Goal: Information Seeking & Learning: Learn about a topic

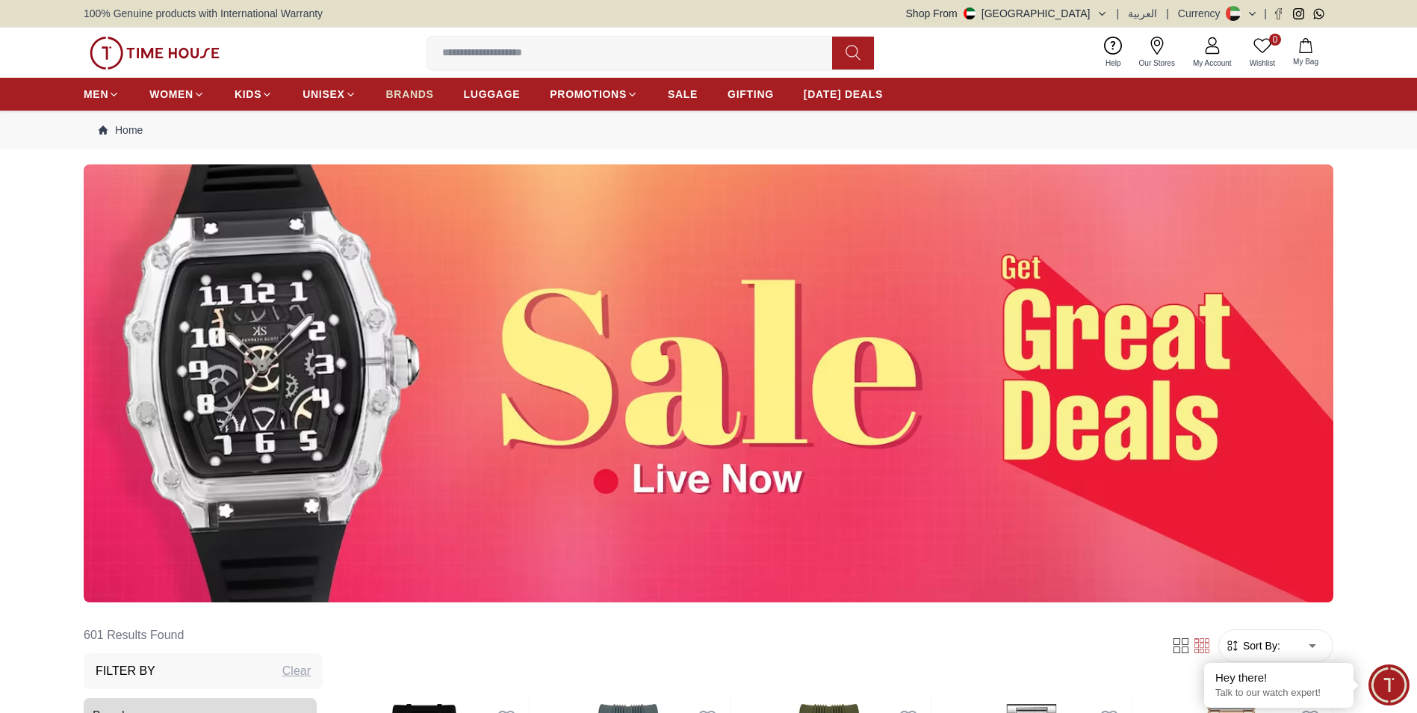
click at [421, 96] on span "BRANDS" at bounding box center [410, 94] width 48 height 15
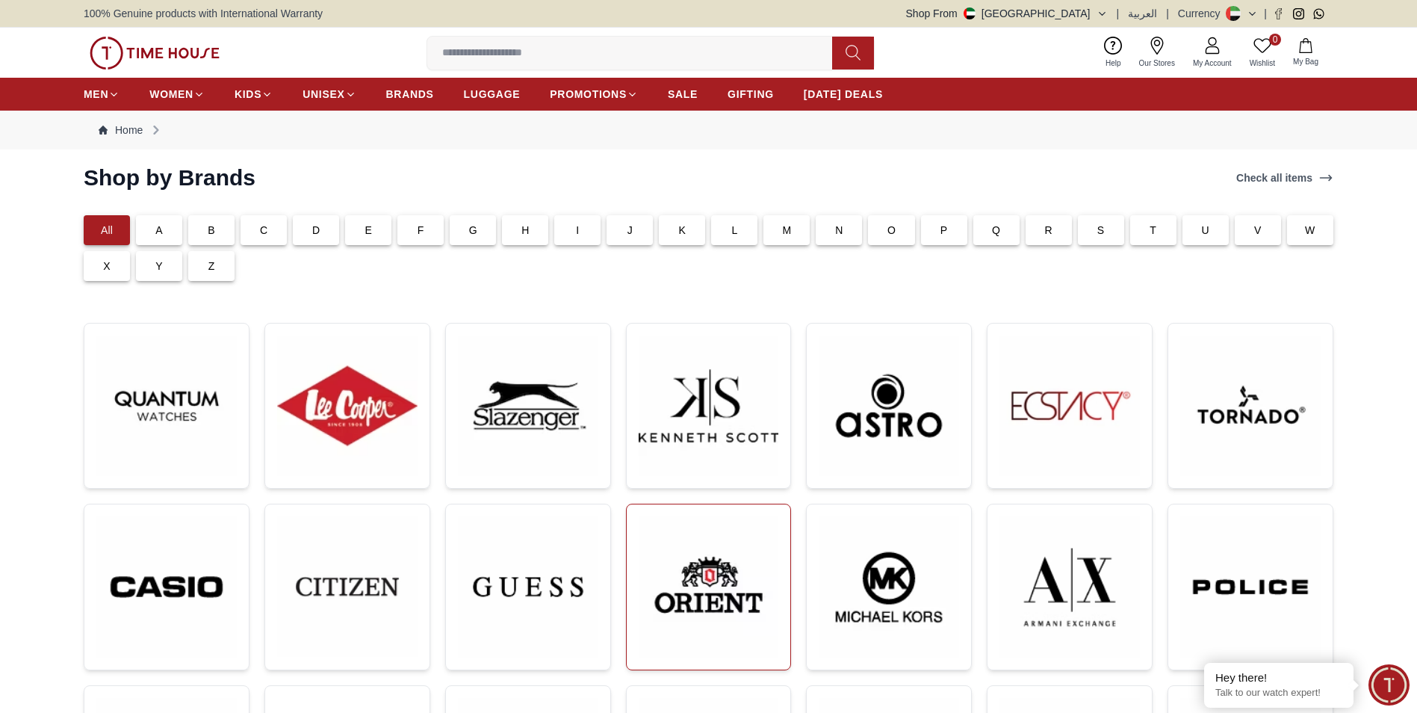
click at [683, 566] on img at bounding box center [709, 586] width 140 height 141
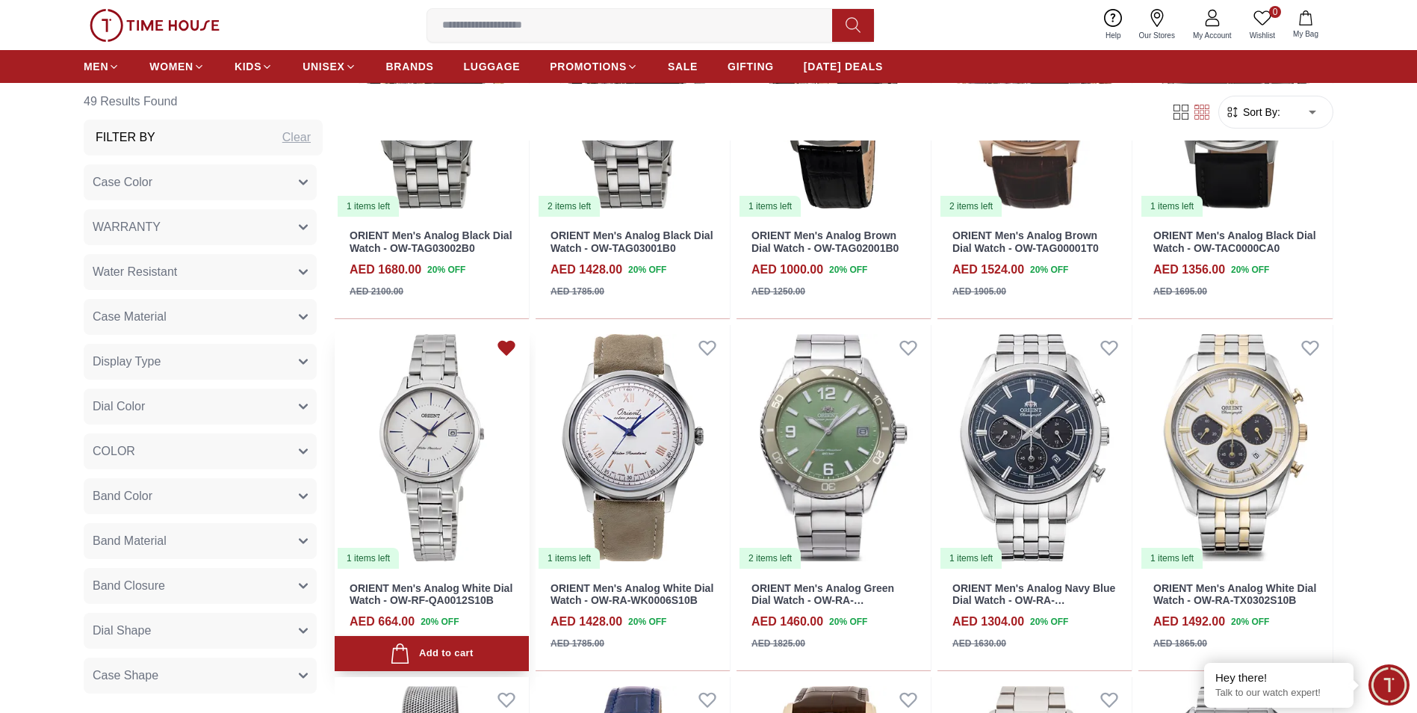
scroll to position [822, 0]
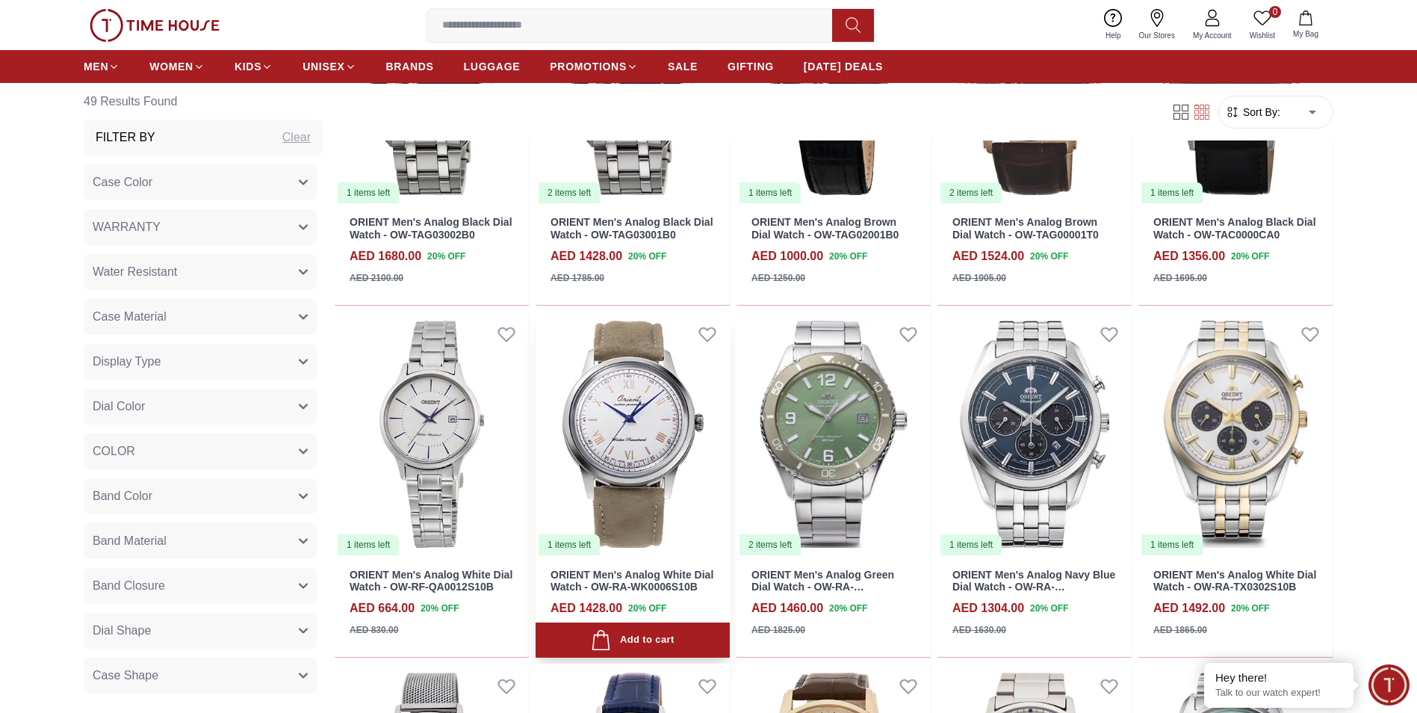
click at [632, 389] on img at bounding box center [633, 434] width 194 height 245
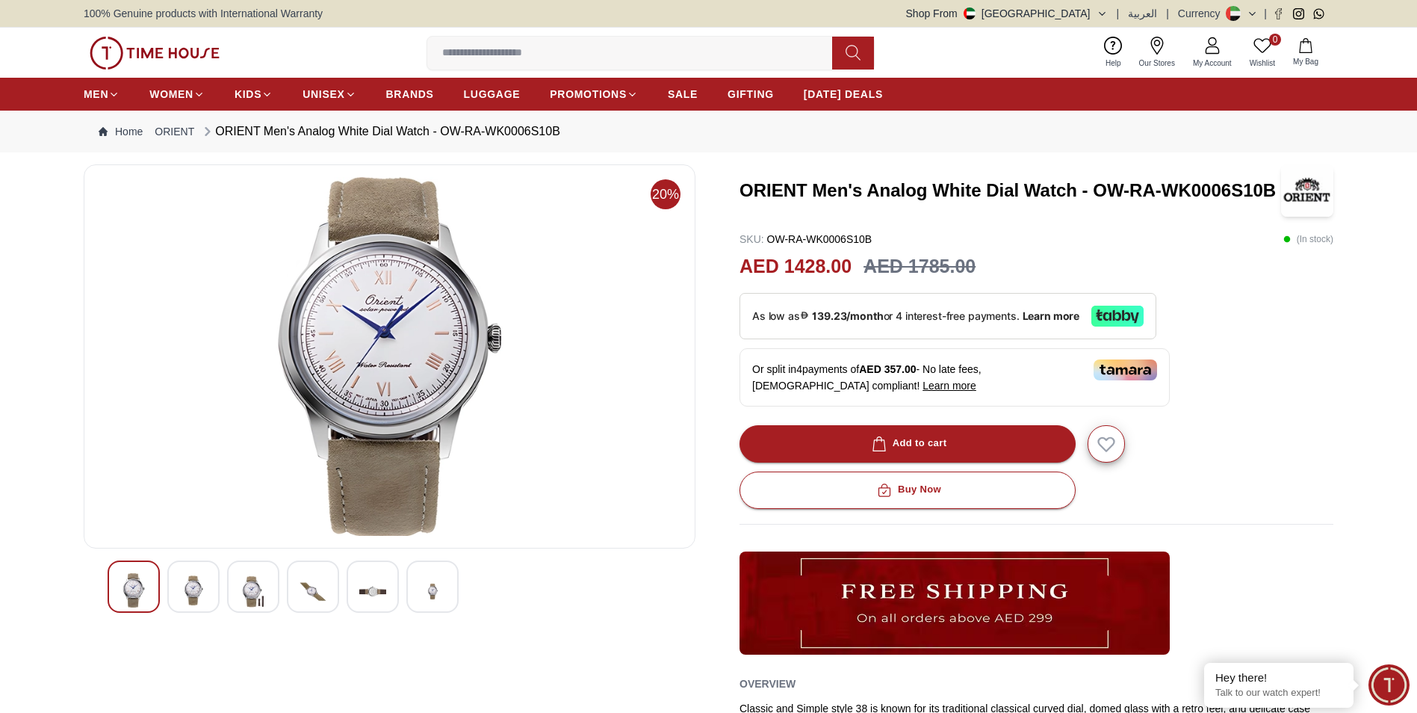
click at [196, 575] on img at bounding box center [193, 590] width 27 height 34
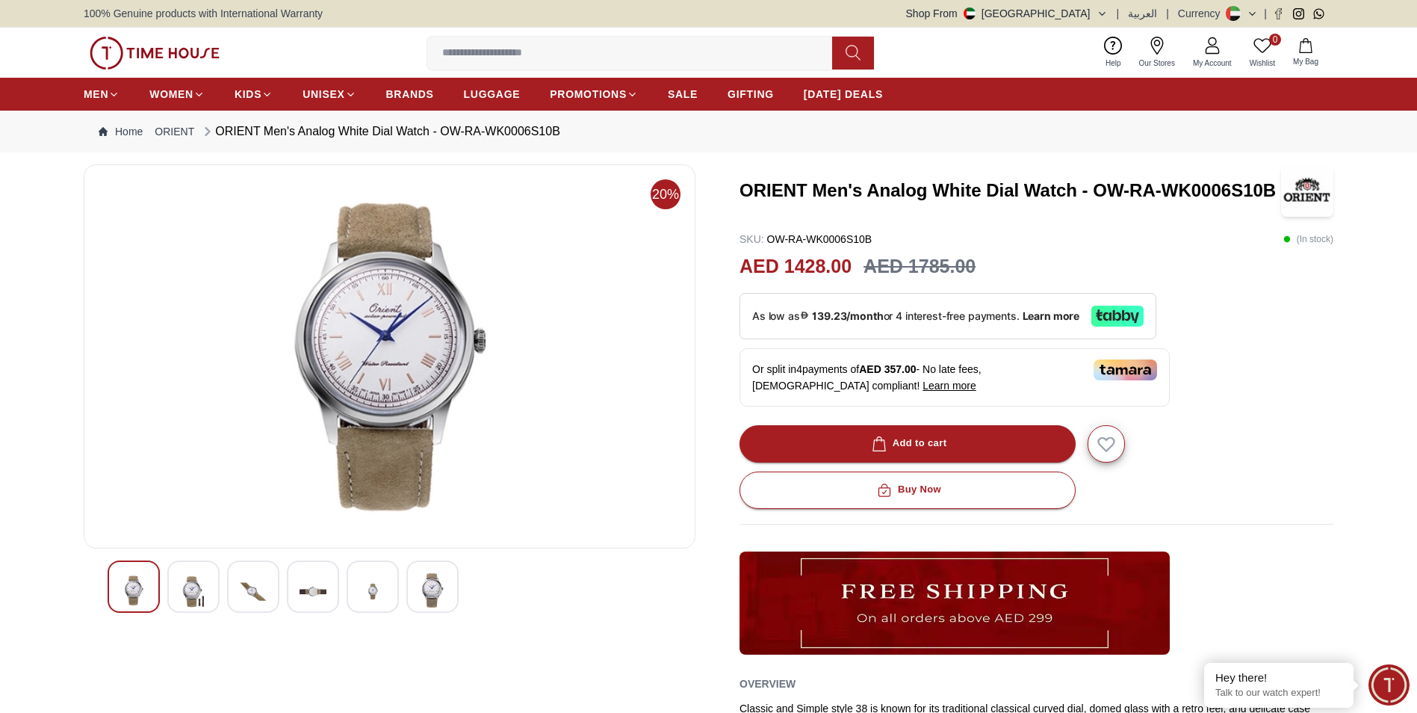
click at [238, 577] on div at bounding box center [253, 586] width 52 height 52
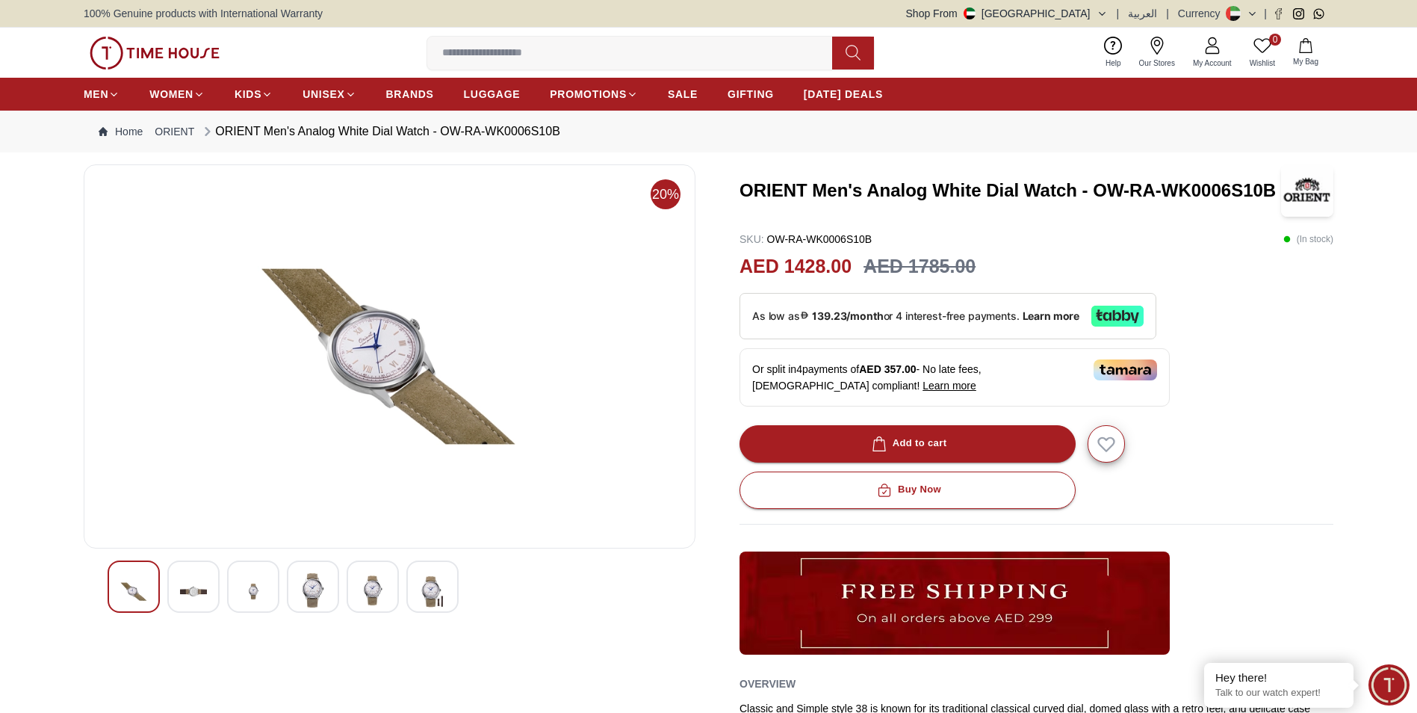
click at [313, 581] on img at bounding box center [313, 590] width 27 height 34
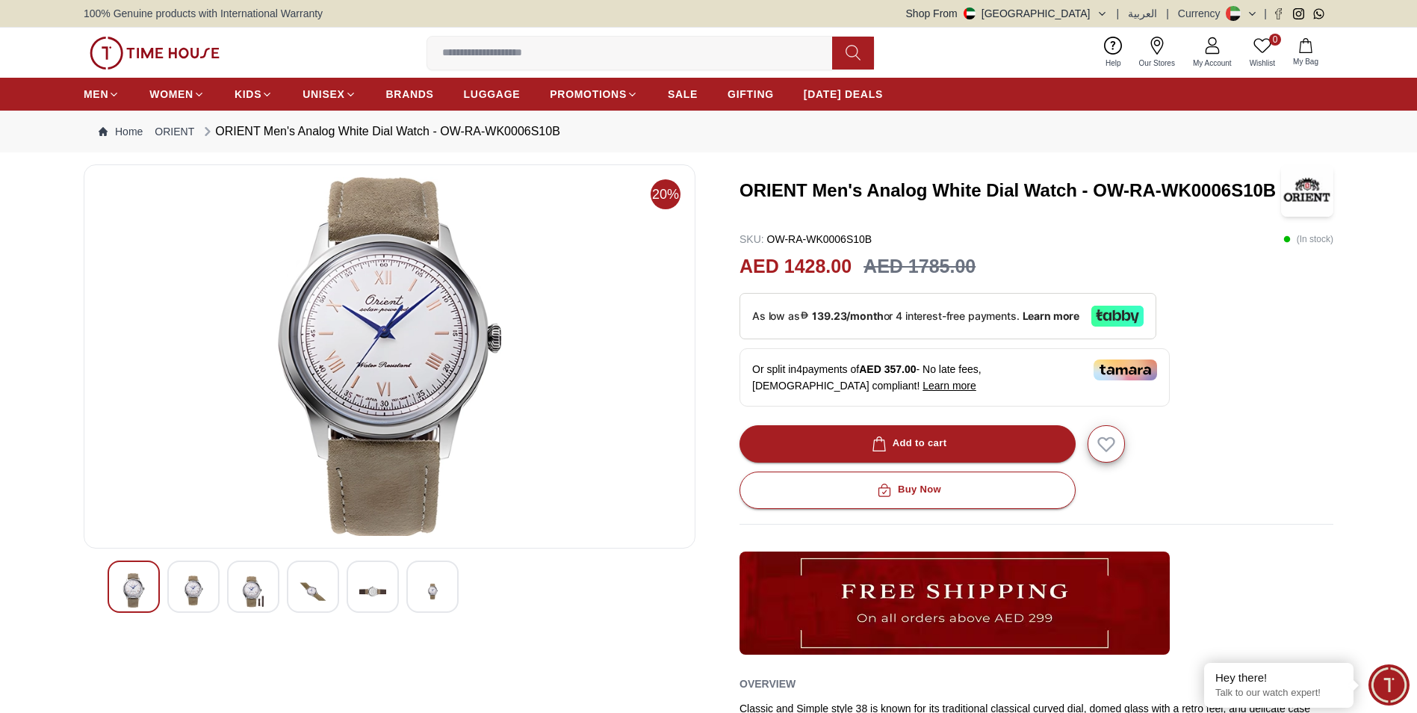
click at [355, 589] on div at bounding box center [373, 586] width 52 height 52
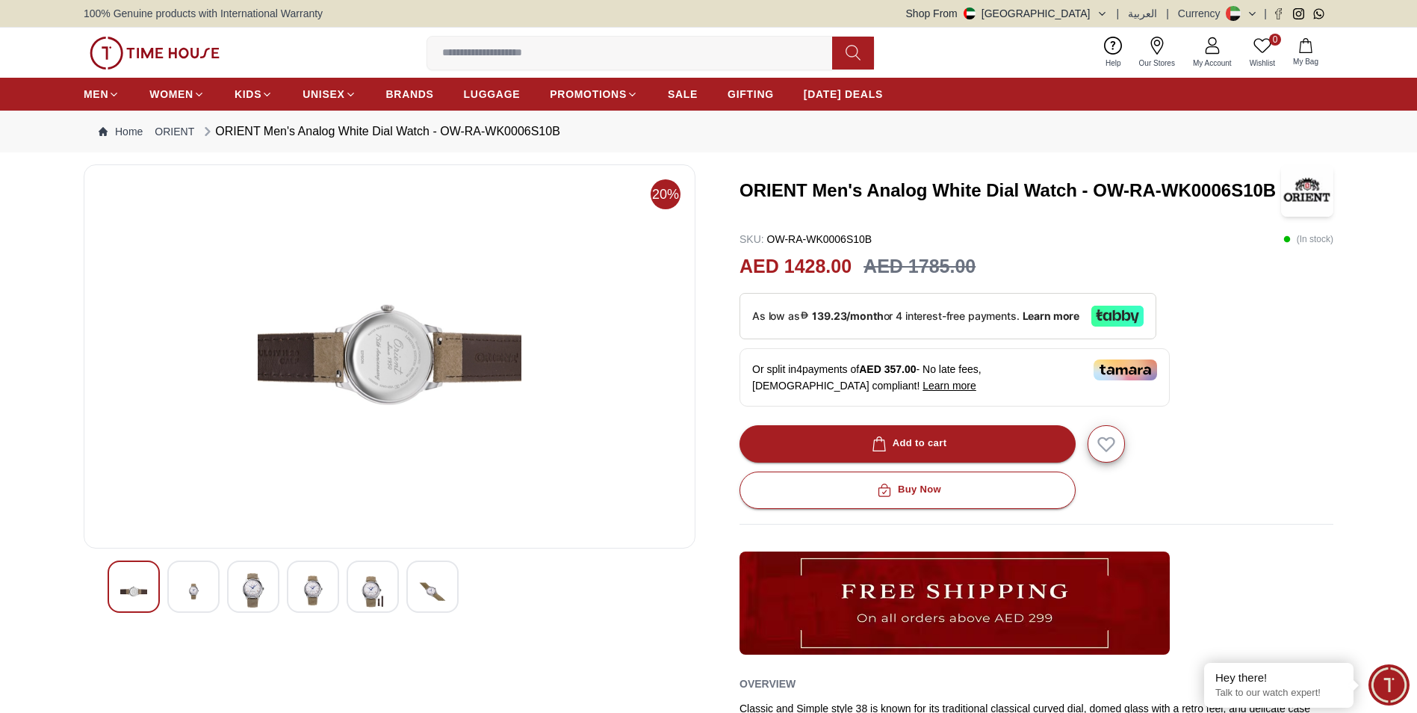
click at [406, 588] on div at bounding box center [390, 586] width 564 height 52
click at [443, 588] on img at bounding box center [432, 591] width 27 height 37
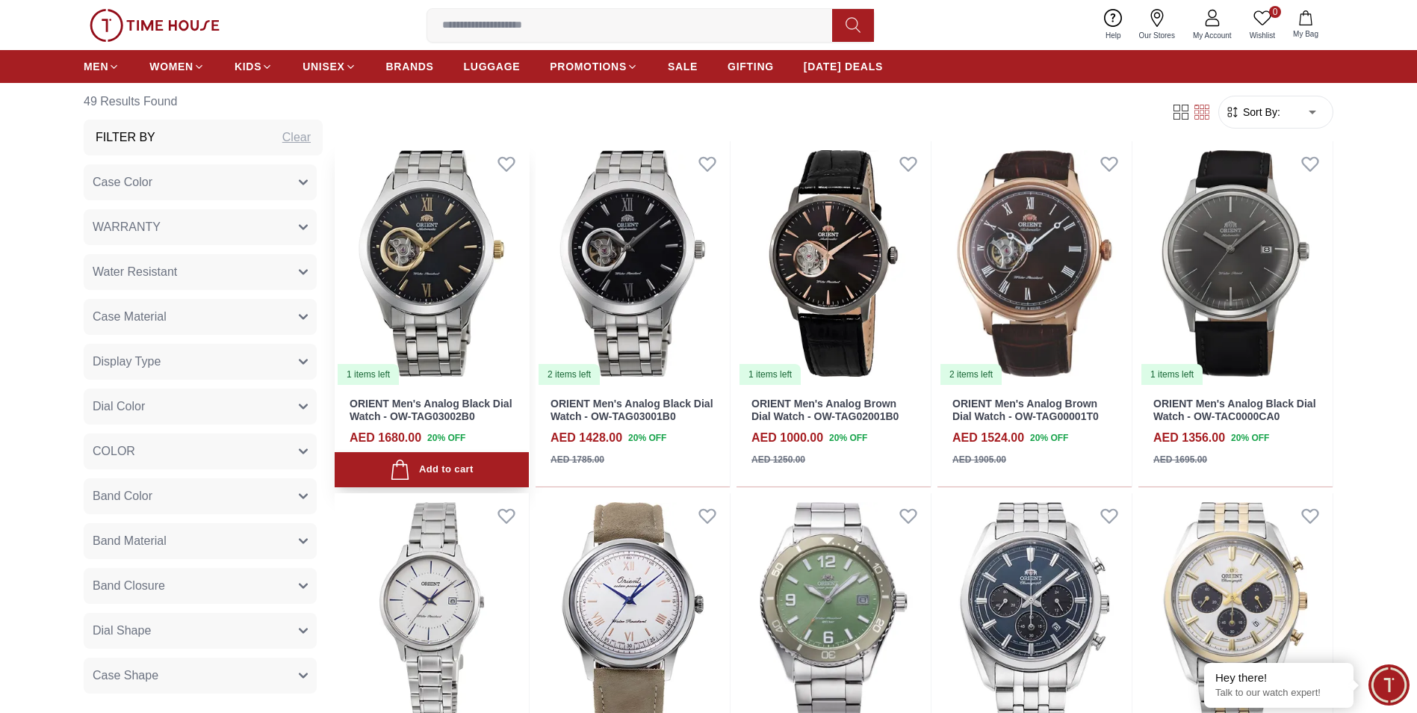
scroll to position [822, 0]
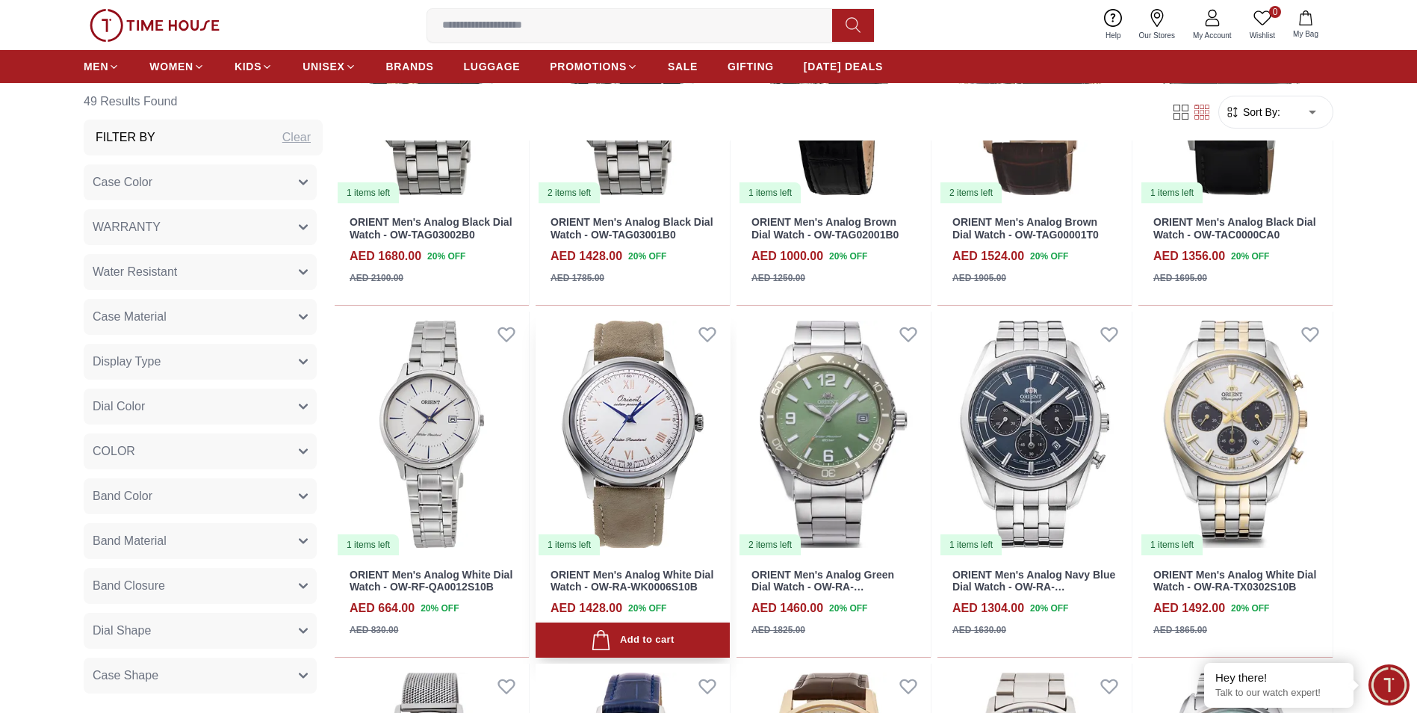
click at [646, 418] on img at bounding box center [633, 434] width 194 height 245
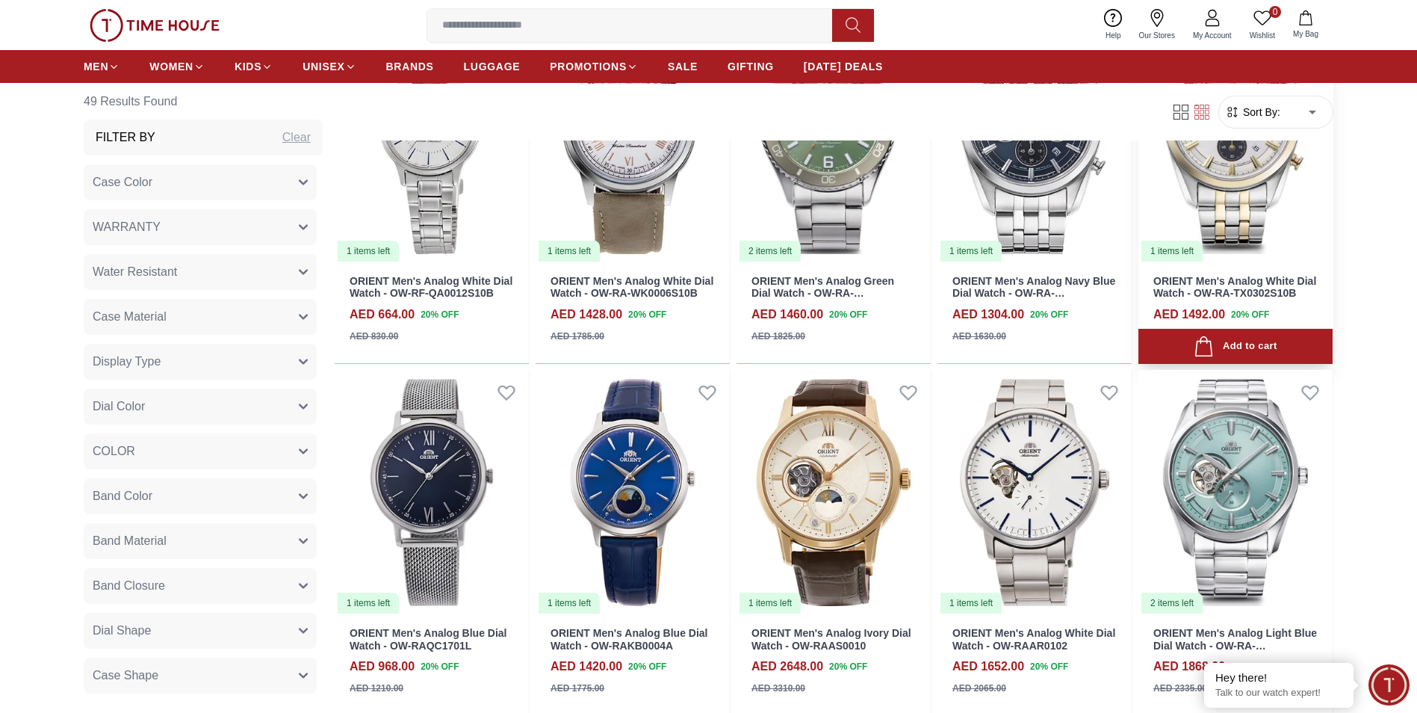
scroll to position [1121, 0]
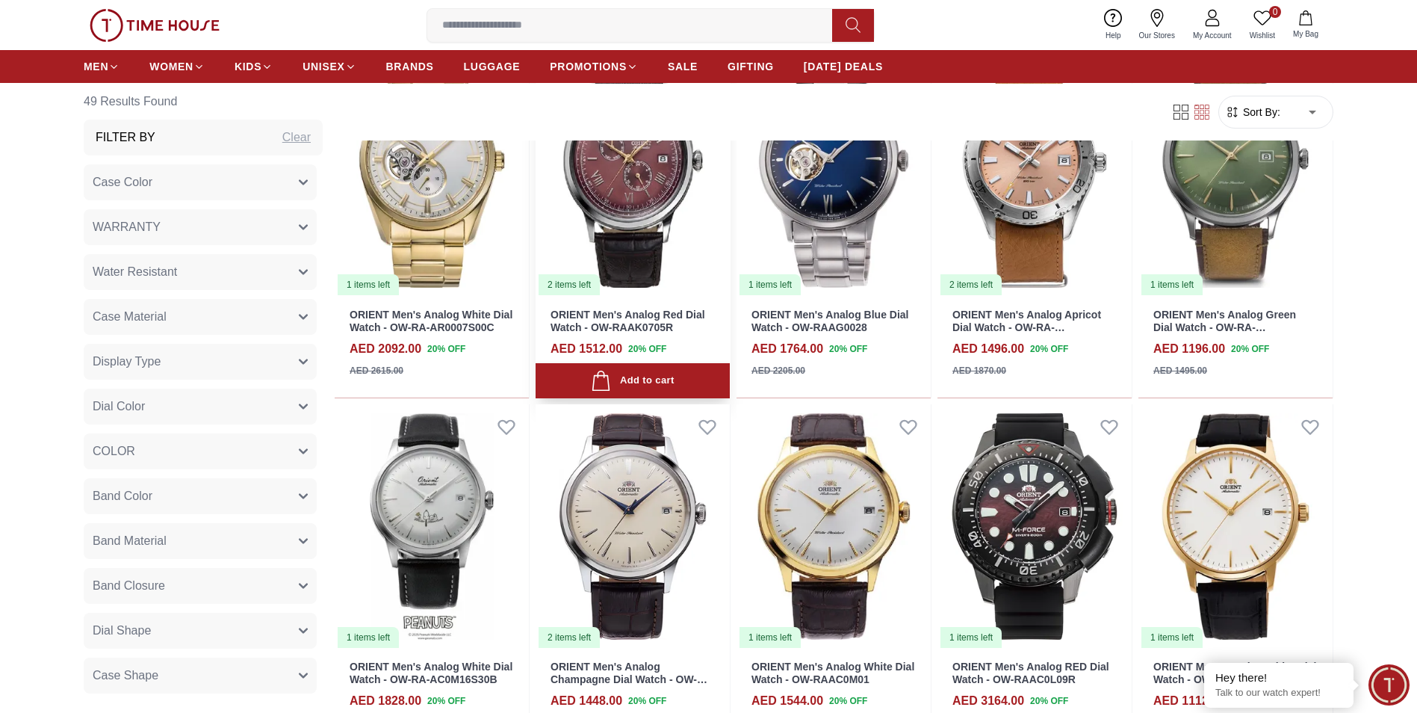
scroll to position [1793, 0]
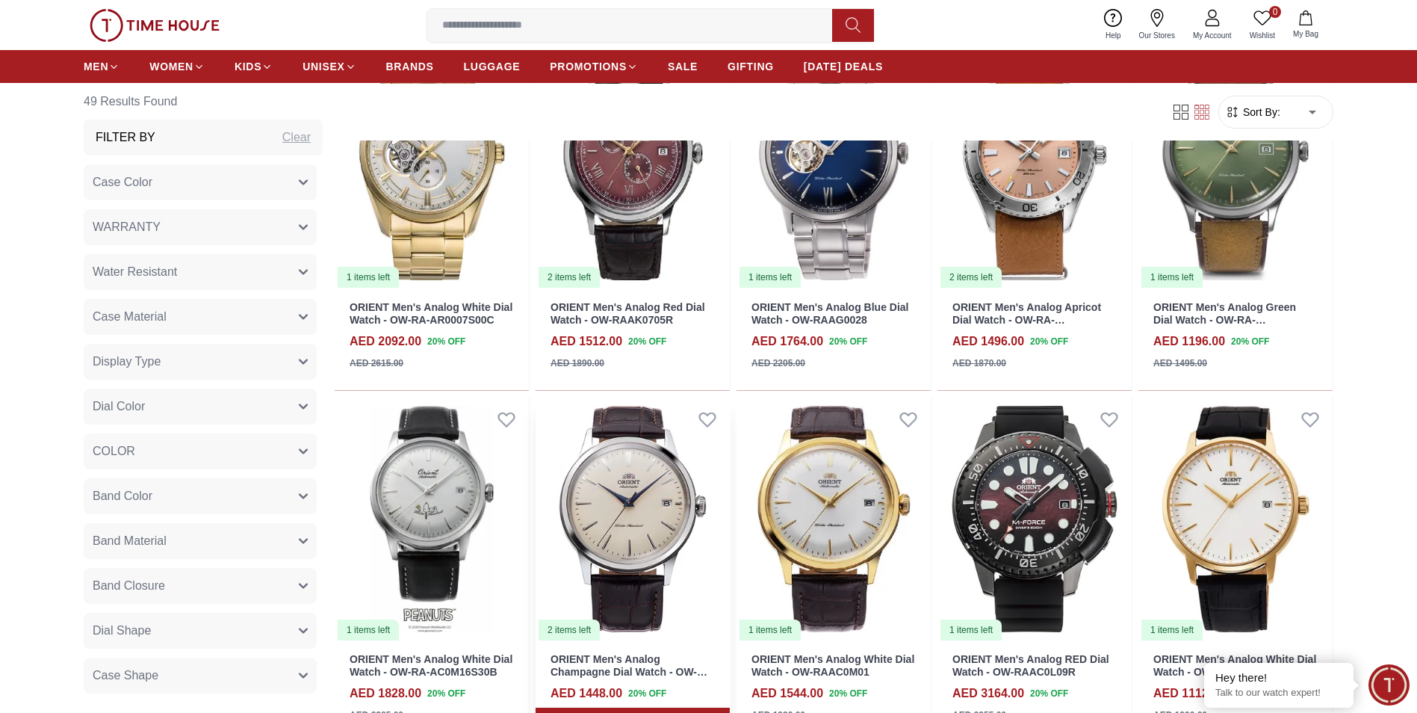
click at [606, 505] on img at bounding box center [633, 519] width 194 height 245
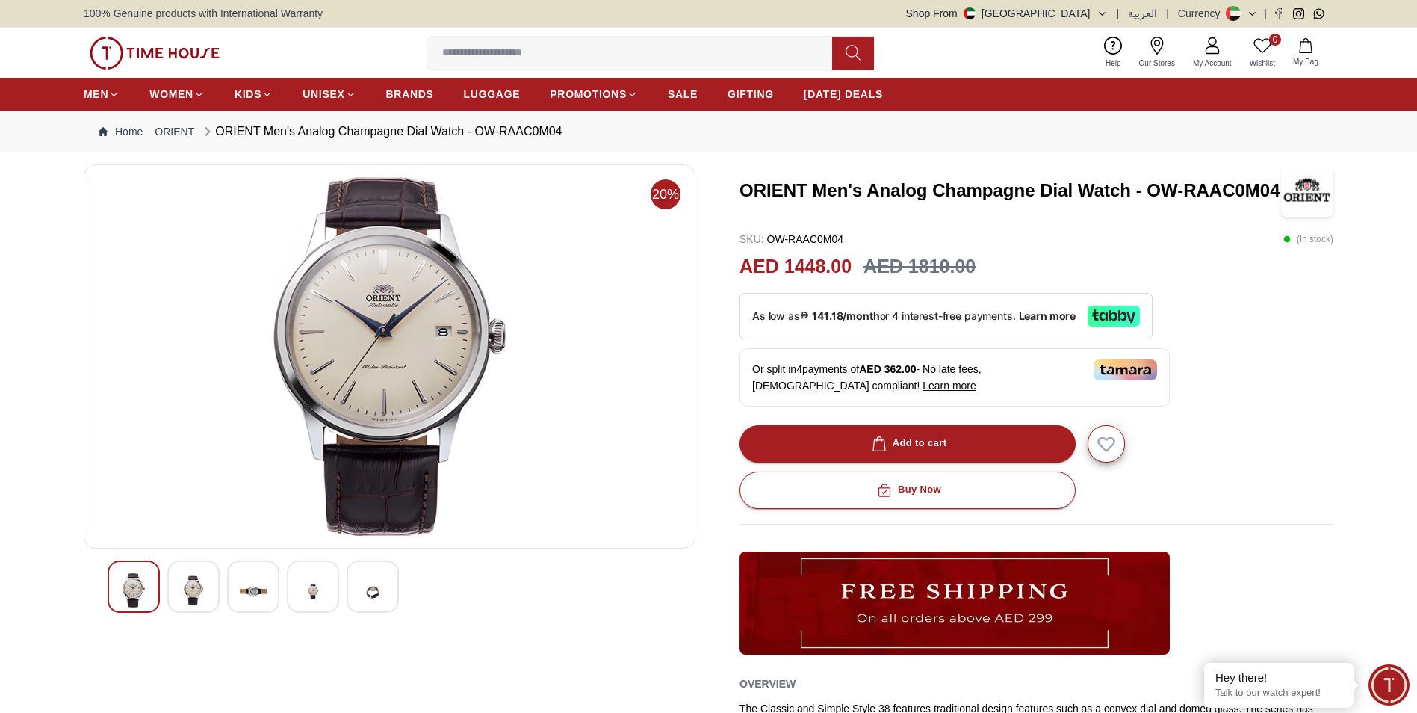
click at [1155, 205] on div "ORIENT Men's Analog Champagne Dial Watch - OW-RAAC0M04" at bounding box center [1037, 190] width 594 height 52
click at [1157, 196] on h3 "ORIENT Men's Analog Champagne Dial Watch - OW-RAAC0M04" at bounding box center [1011, 191] width 542 height 24
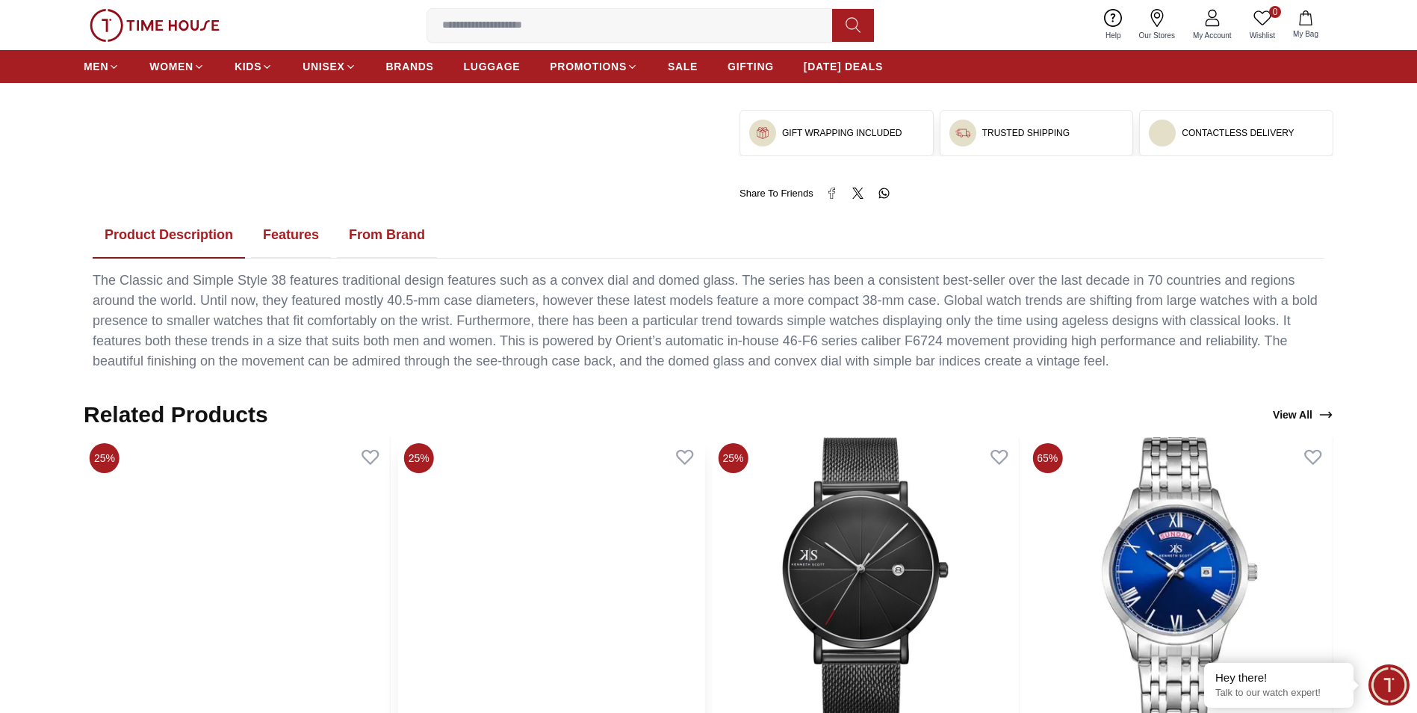
scroll to position [750, 0]
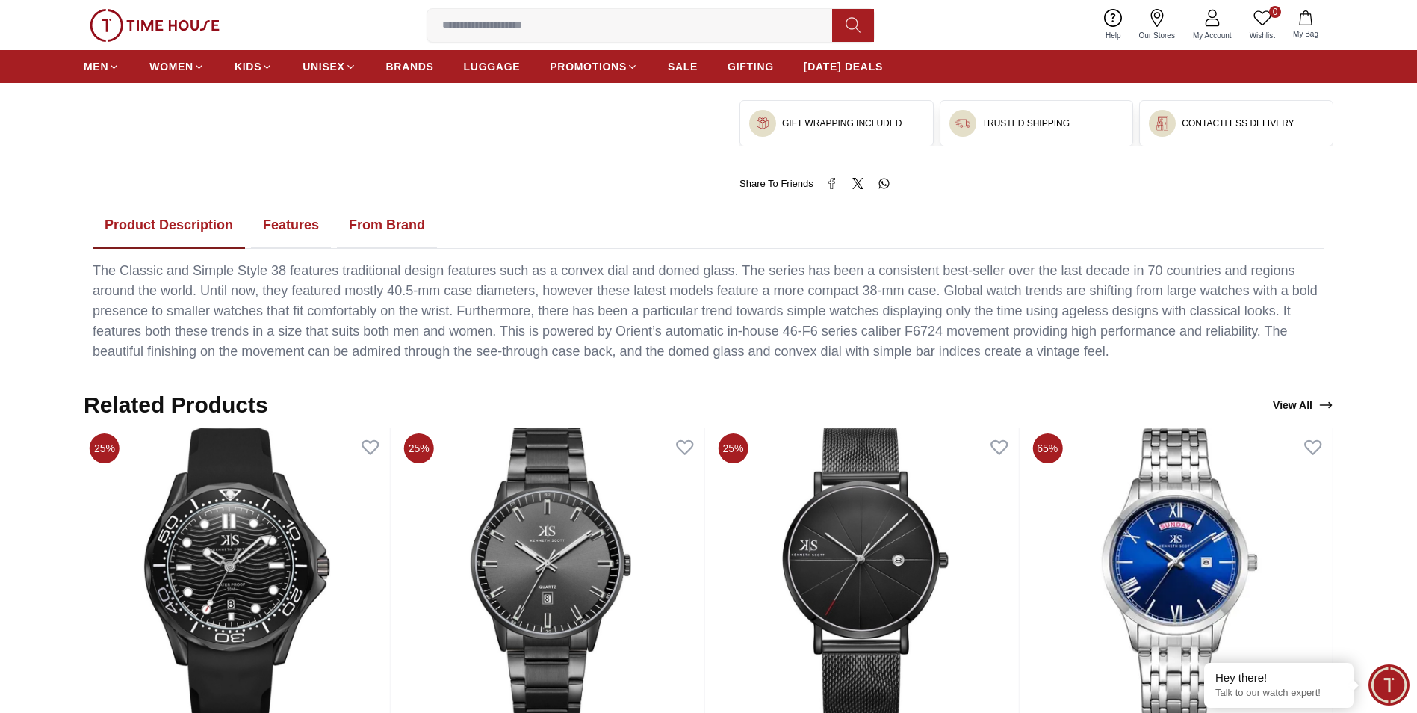
click at [273, 231] on button "Features" at bounding box center [291, 225] width 80 height 46
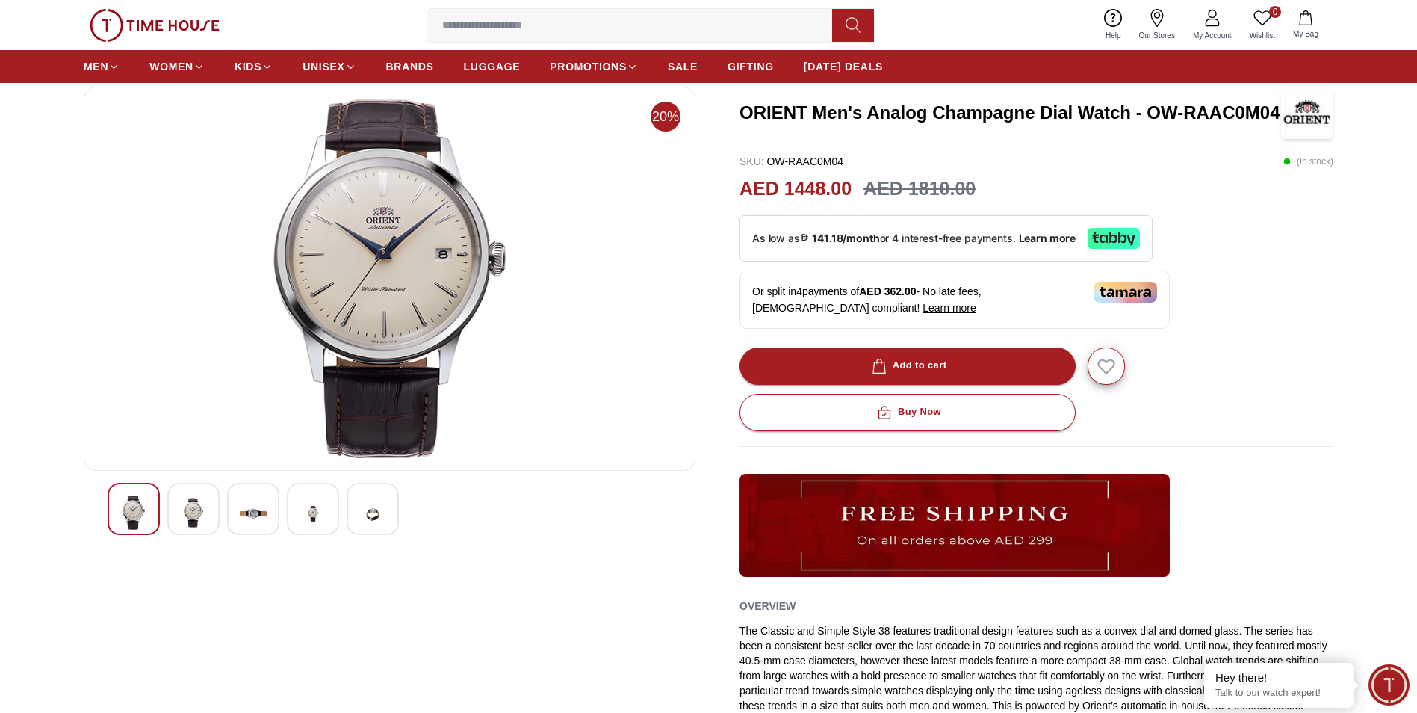
scroll to position [0, 0]
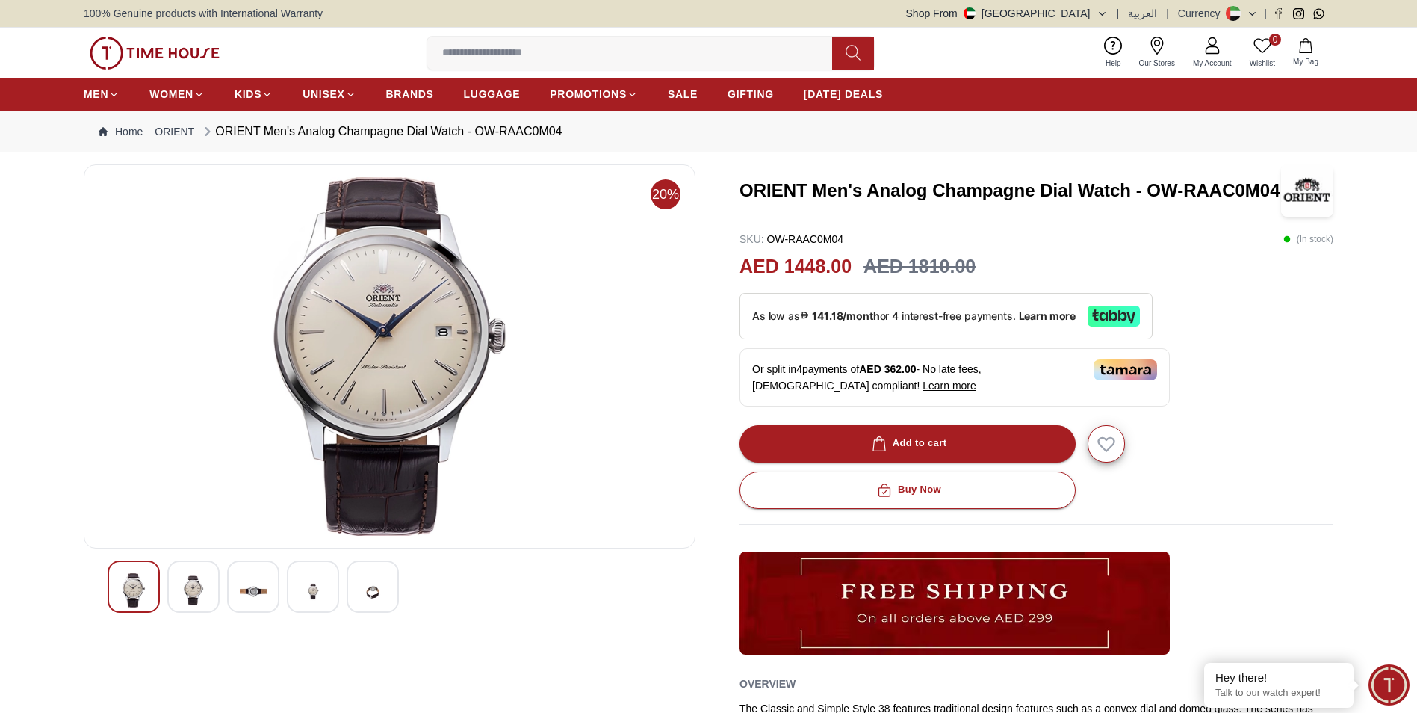
click at [199, 595] on img at bounding box center [193, 590] width 27 height 34
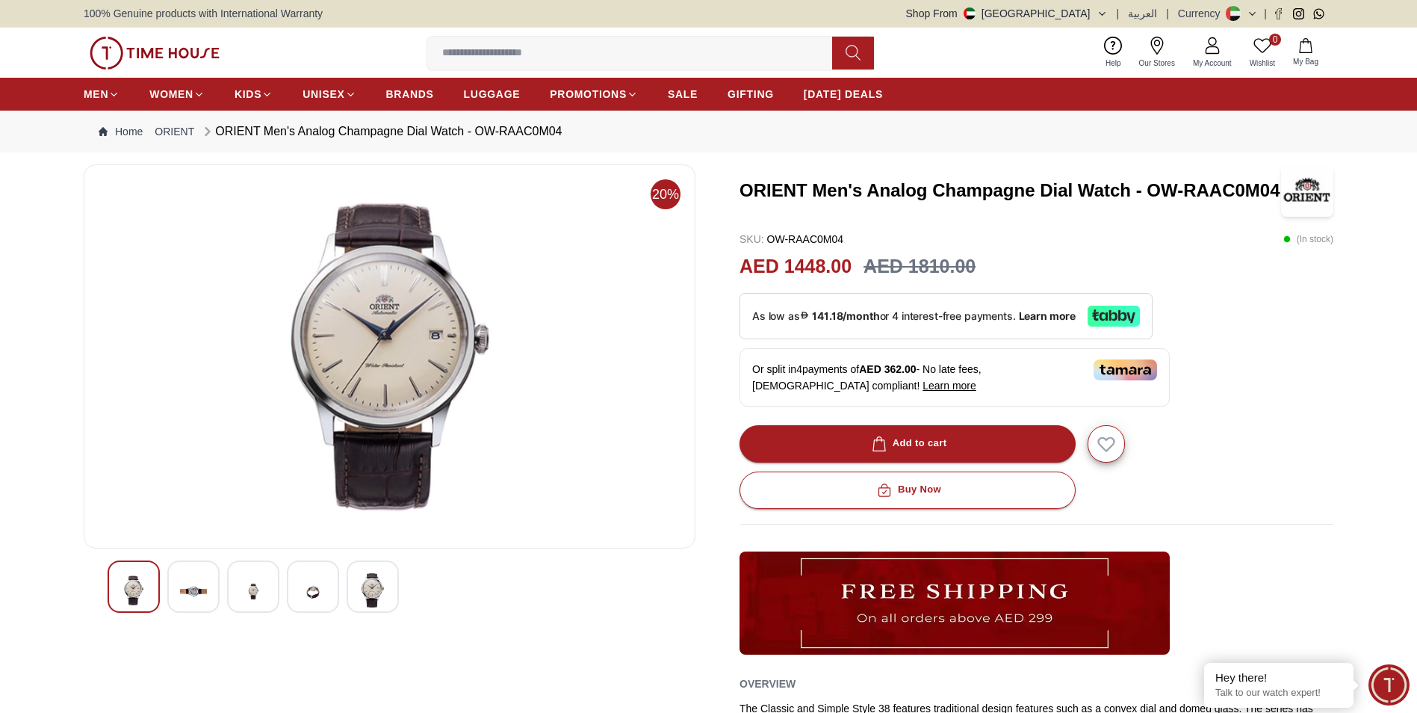
click at [127, 591] on img at bounding box center [133, 590] width 27 height 34
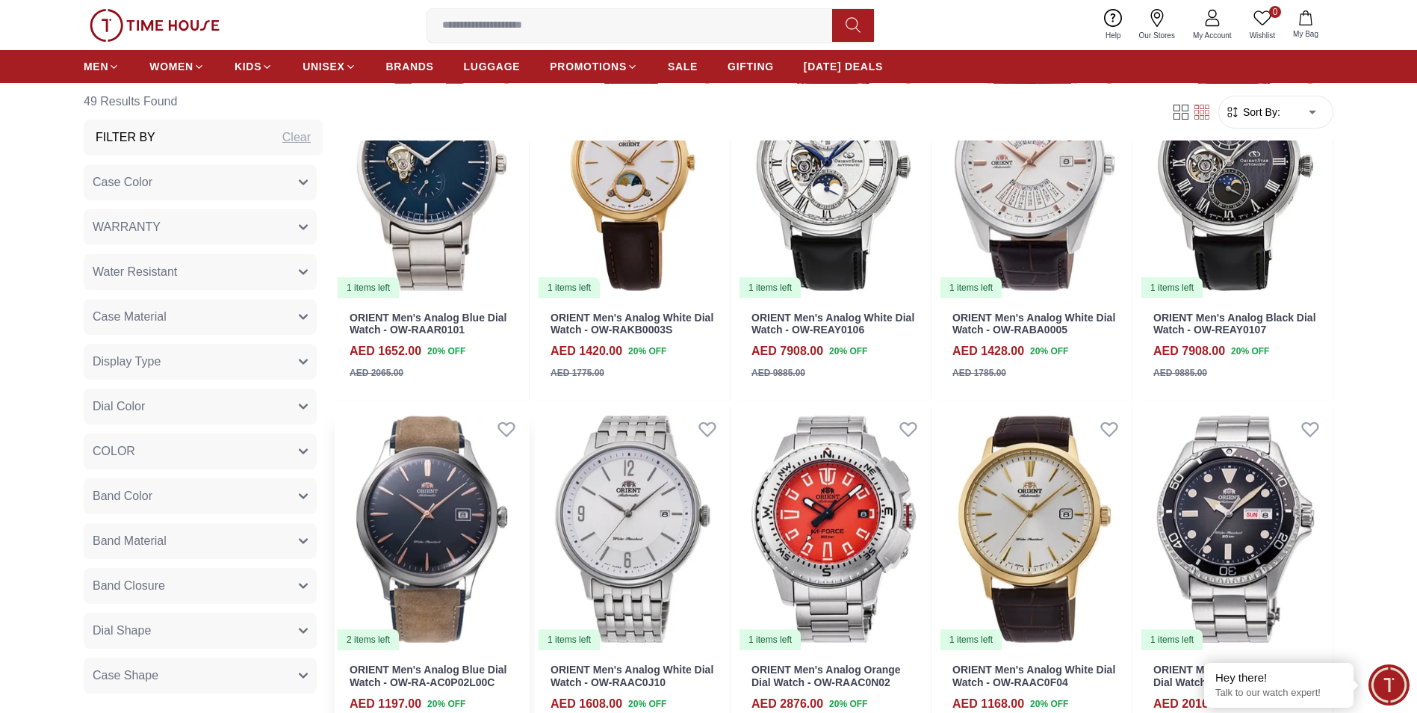
scroll to position [2914, 0]
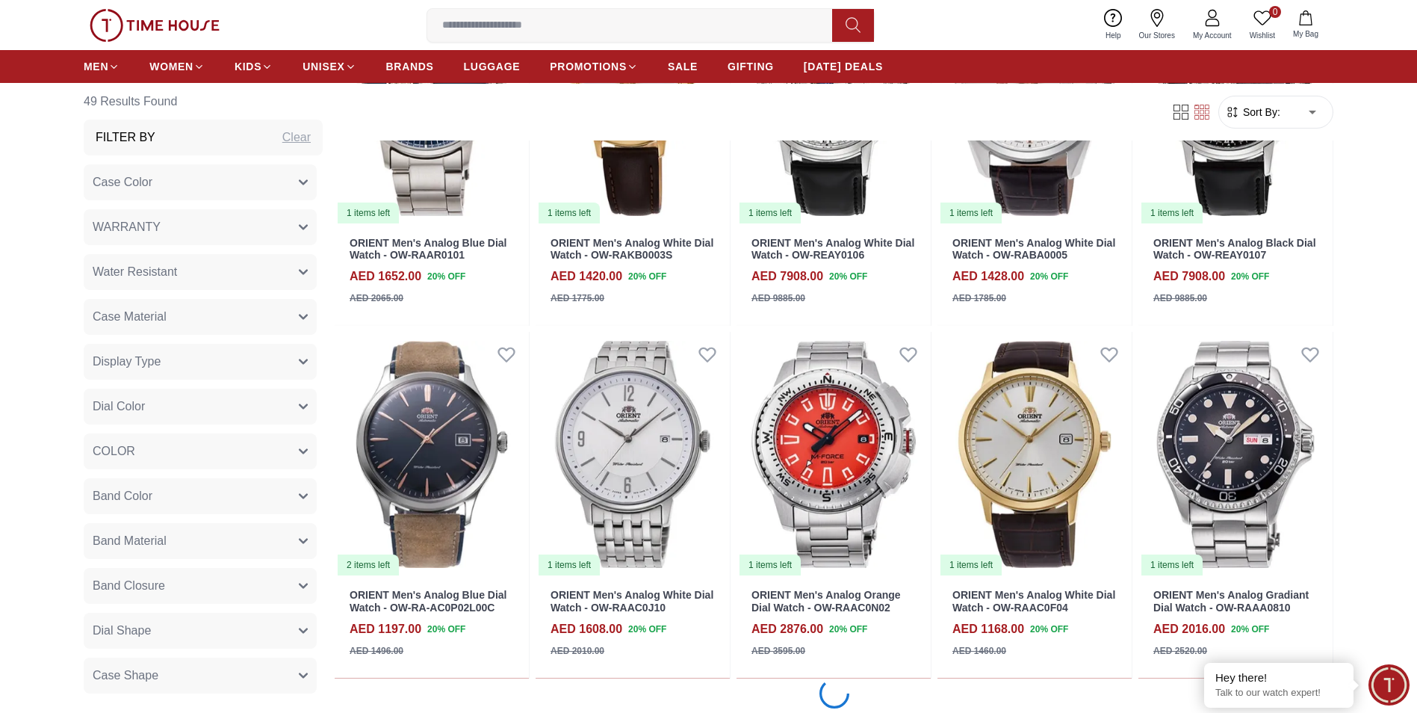
click at [286, 490] on button "Band Color" at bounding box center [200, 496] width 233 height 36
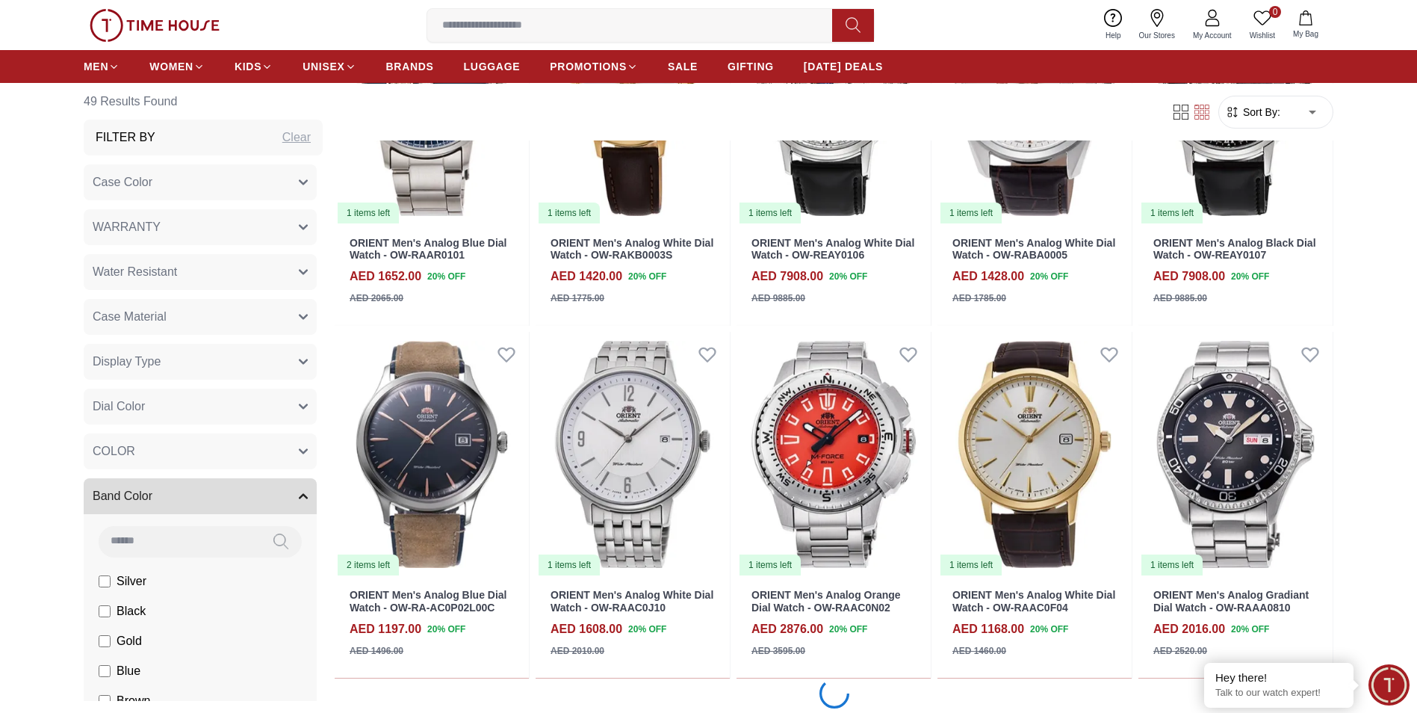
click at [286, 490] on button "Band Color" at bounding box center [200, 496] width 233 height 36
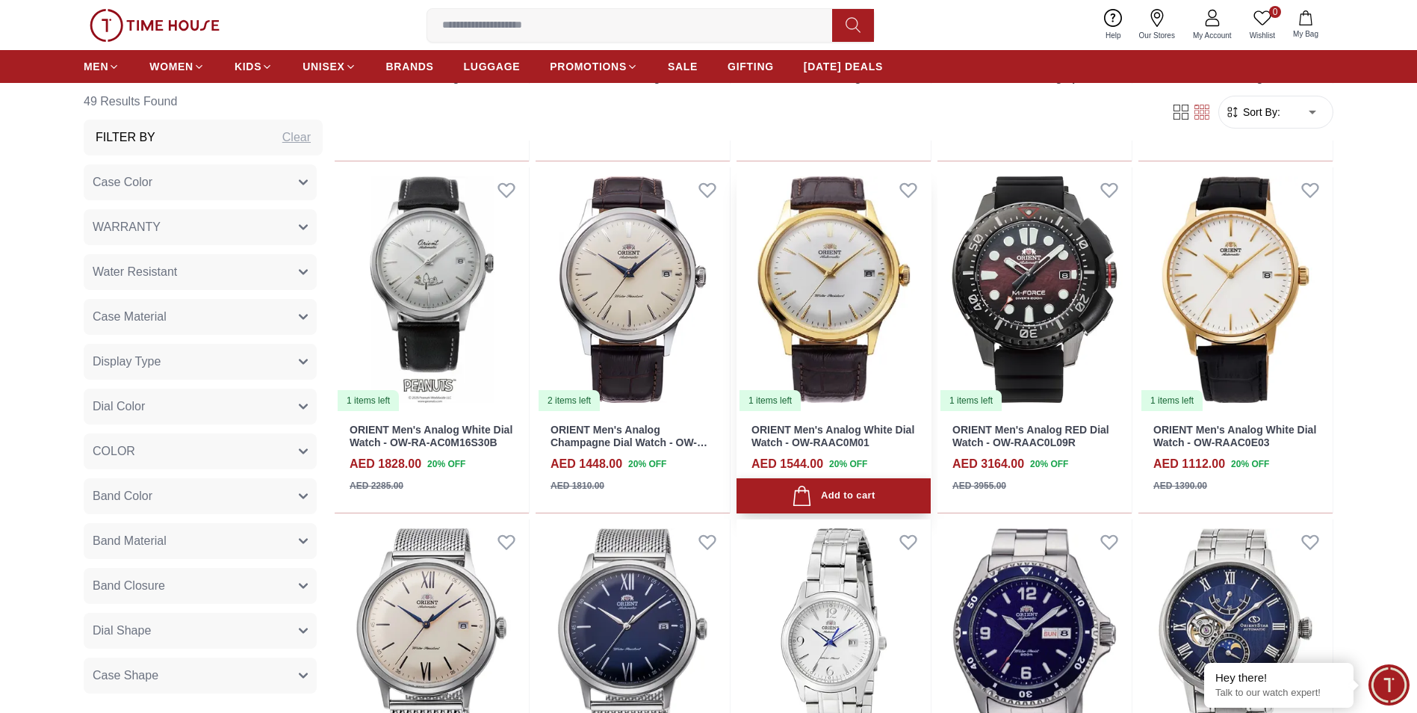
scroll to position [1768, 0]
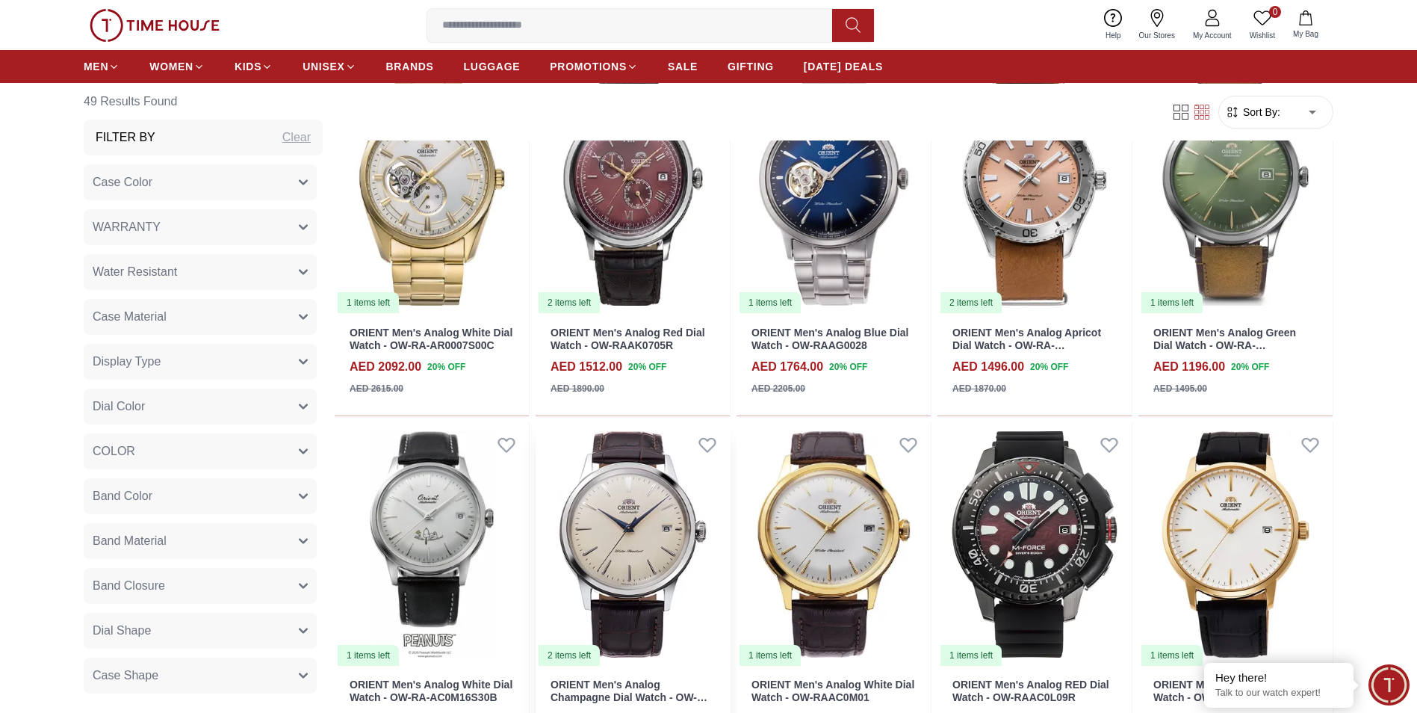
click at [631, 538] on img at bounding box center [633, 544] width 194 height 245
